Goal: Task Accomplishment & Management: Manage account settings

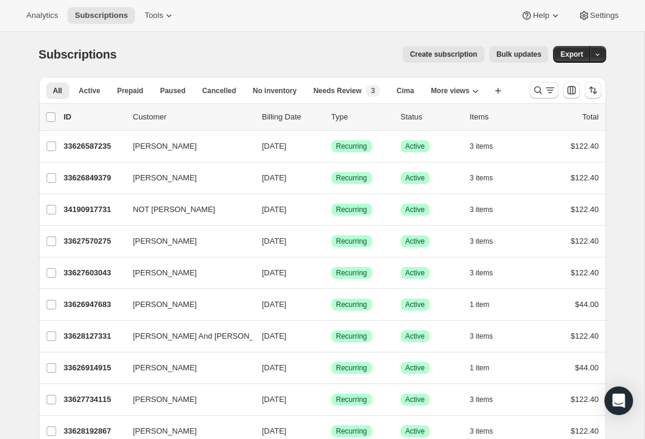
click at [543, 88] on icon "Search and filter results" at bounding box center [538, 90] width 12 height 12
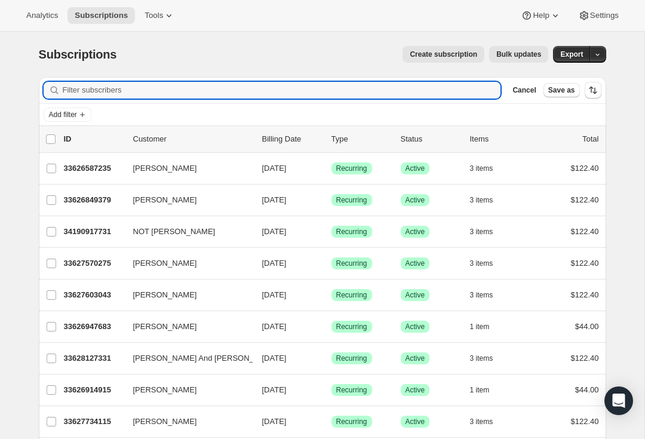
click at [285, 84] on input "Filter subscribers" at bounding box center [282, 90] width 439 height 17
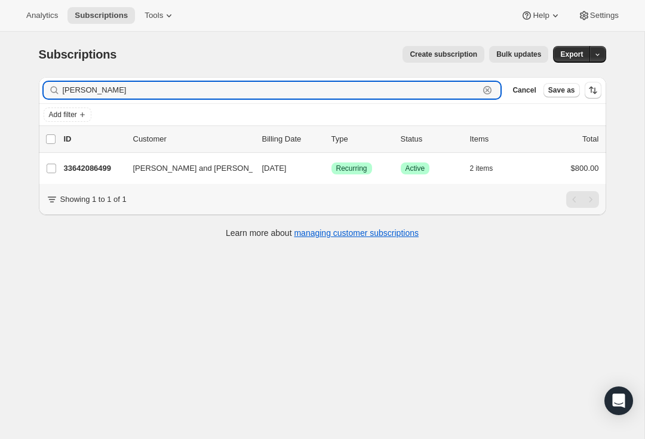
type input "[PERSON_NAME]"
click at [94, 168] on p "33642086499" at bounding box center [94, 169] width 60 height 12
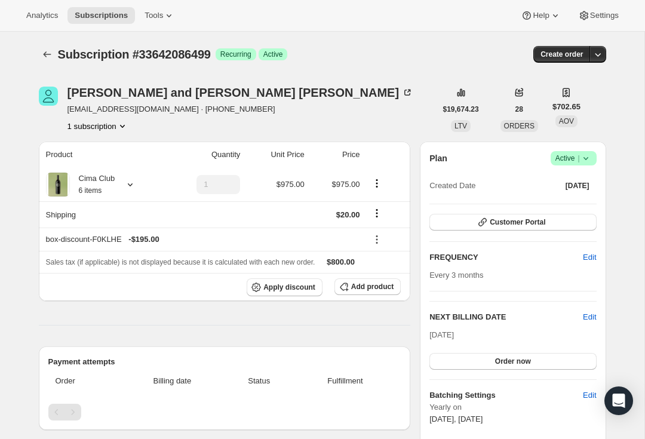
click at [105, 129] on button "1 subscription" at bounding box center [98, 126] width 61 height 12
click at [216, 116] on div "Rick and Rita Labita rickandrita@me.com · +12013215864 1 subscription" at bounding box center [237, 109] width 397 height 45
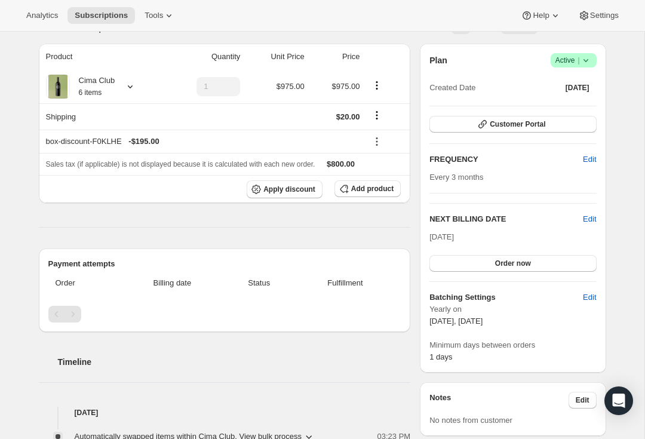
scroll to position [74, 0]
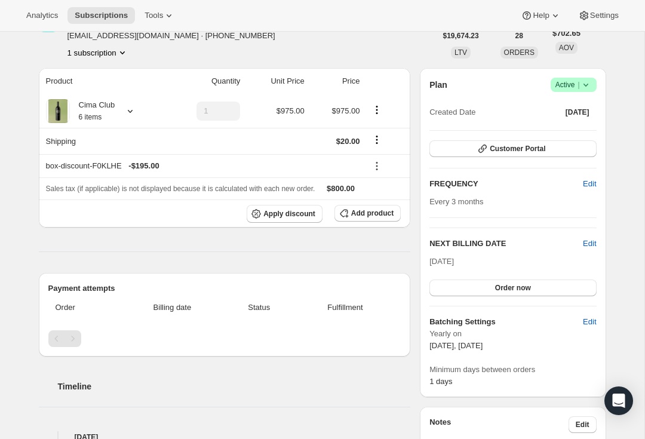
click at [554, 149] on button "Customer Portal" at bounding box center [513, 148] width 167 height 17
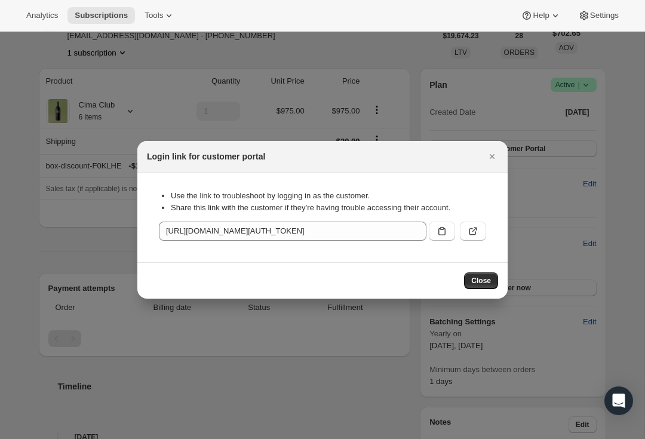
click at [474, 229] on icon ":rc7:" at bounding box center [473, 231] width 12 height 12
click at [489, 154] on icon "Close" at bounding box center [492, 157] width 12 height 12
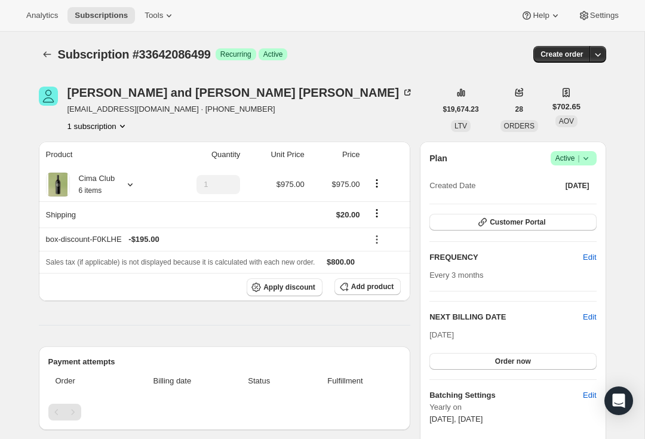
scroll to position [0, 0]
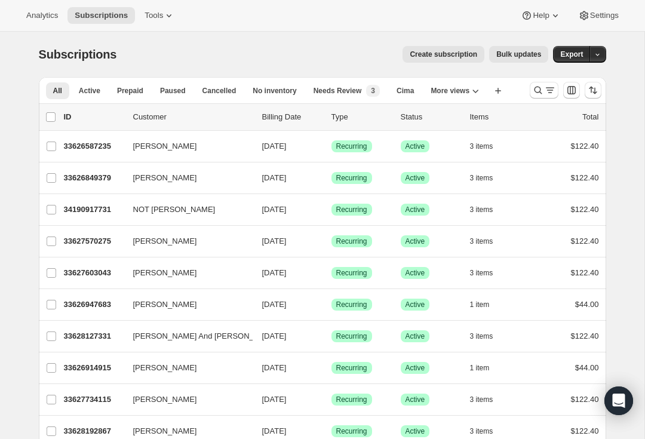
click at [542, 82] on button "Search and filter results" at bounding box center [544, 90] width 29 height 17
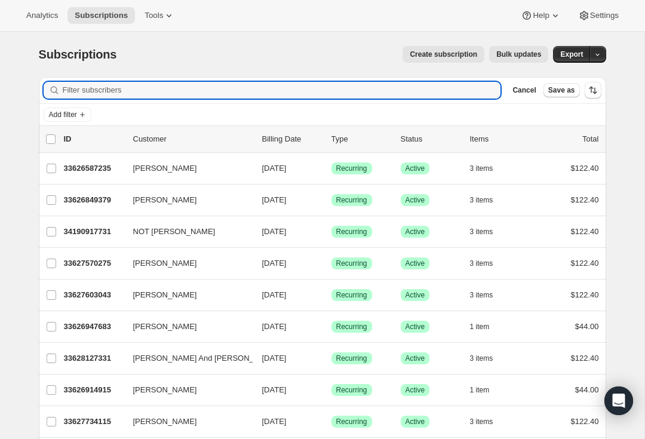
click at [327, 89] on input "Filter subscribers" at bounding box center [282, 90] width 439 height 17
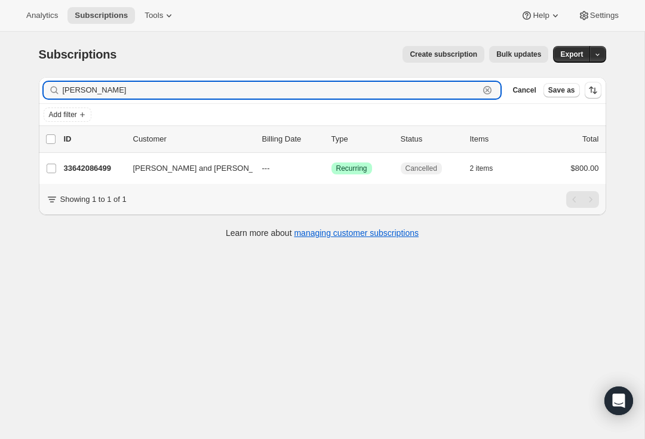
type input "[PERSON_NAME]"
click at [105, 167] on p "33642086499" at bounding box center [94, 169] width 60 height 12
